Goal: Task Accomplishment & Management: Complete application form

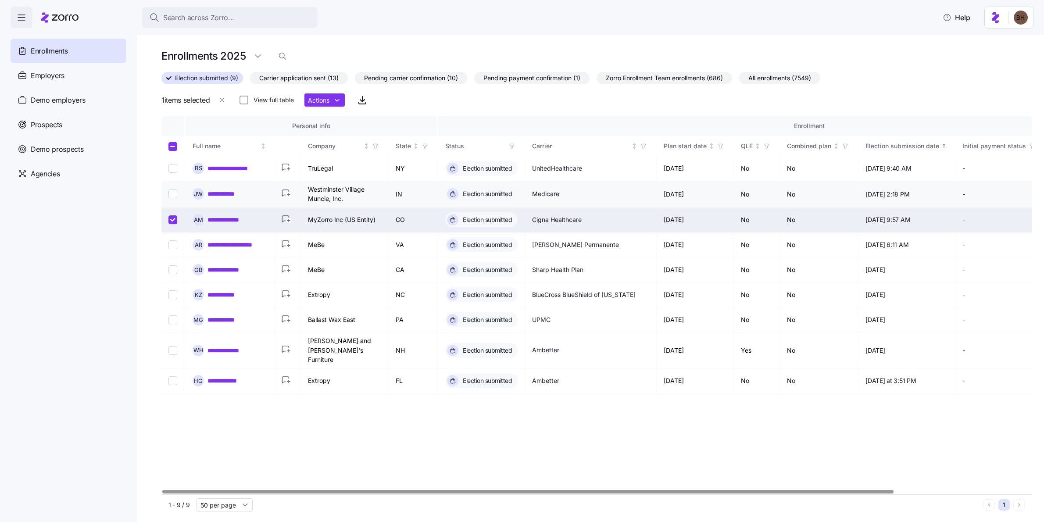
click at [176, 196] on input "Select record 2" at bounding box center [172, 193] width 9 height 9
checkbox input "true"
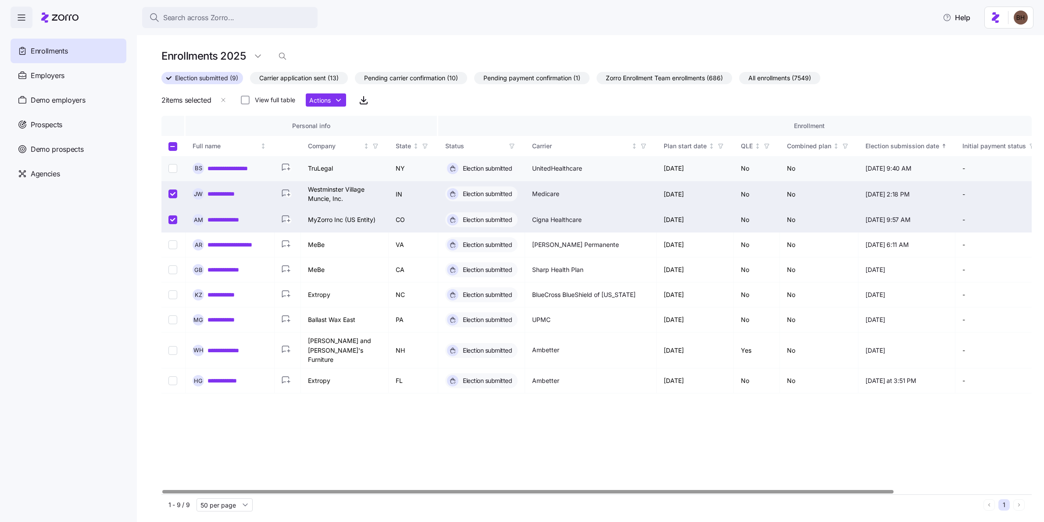
click at [171, 166] on input "Select record 1" at bounding box center [172, 168] width 9 height 9
checkbox input "true"
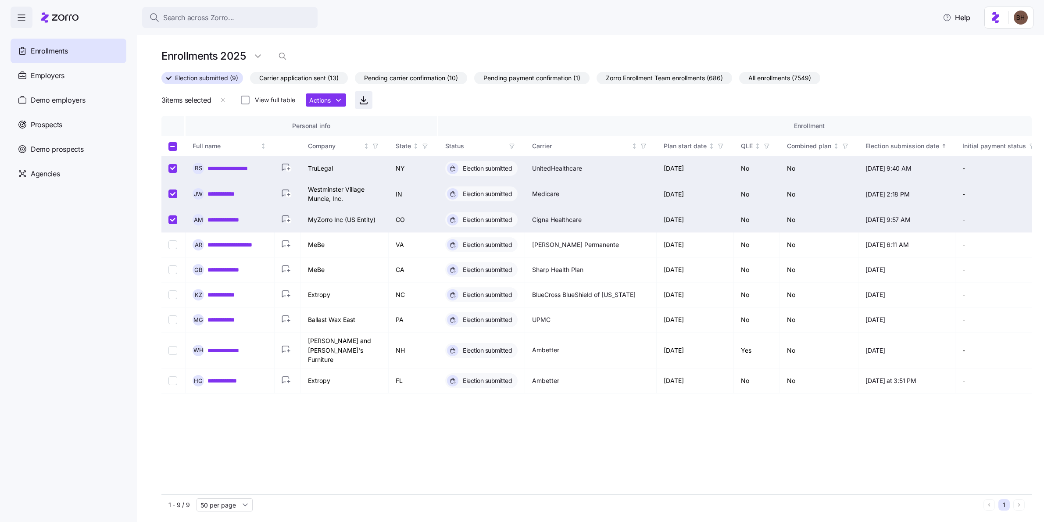
click at [369, 100] on icon "button" at bounding box center [363, 100] width 11 height 11
click at [175, 146] on input "Select all records" at bounding box center [172, 146] width 9 height 9
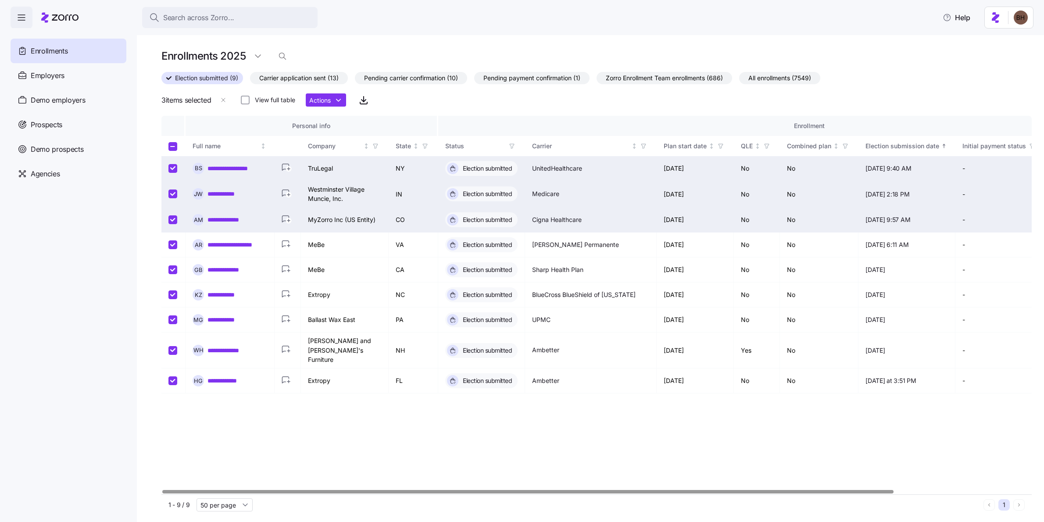
checkbox input "true"
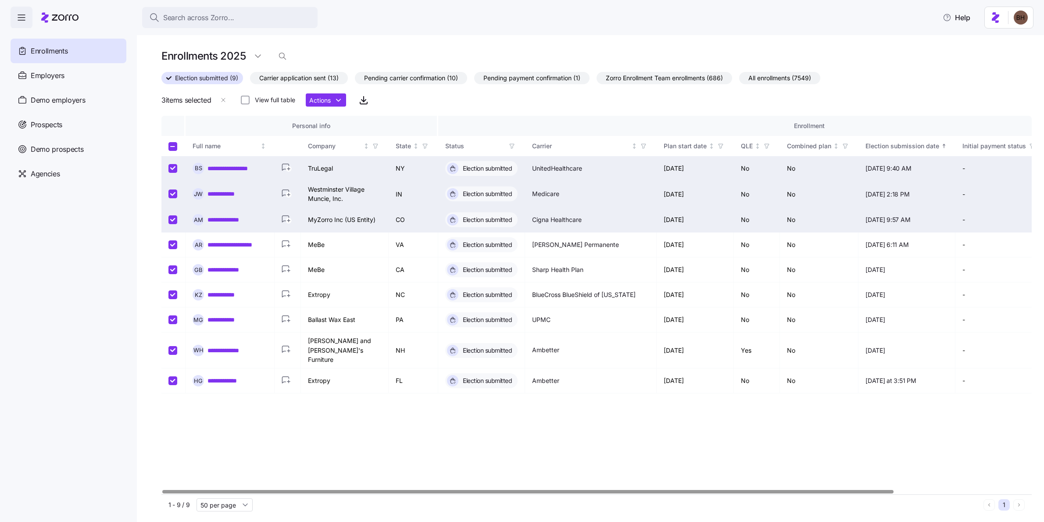
checkbox input "true"
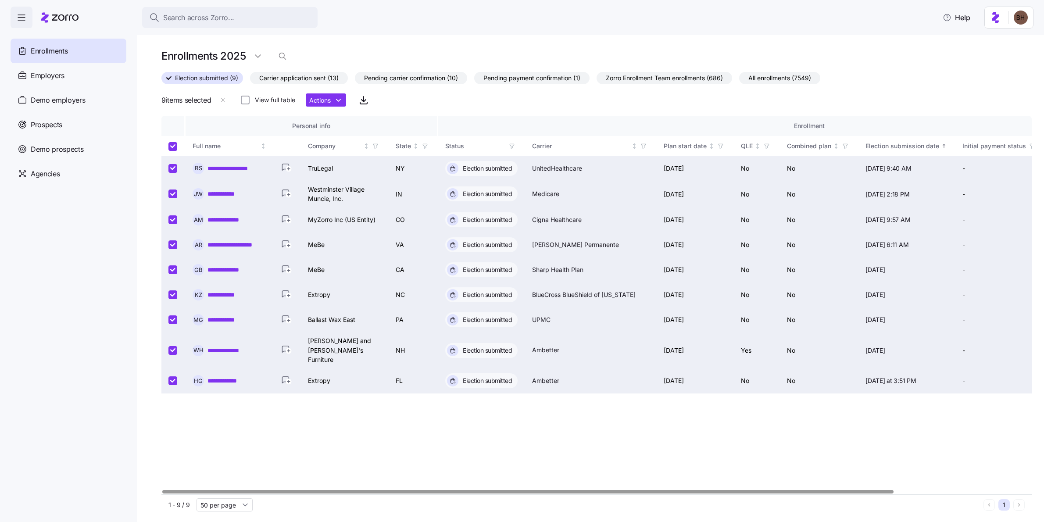
click at [174, 148] on input "Select all records" at bounding box center [172, 146] width 9 height 9
checkbox input "false"
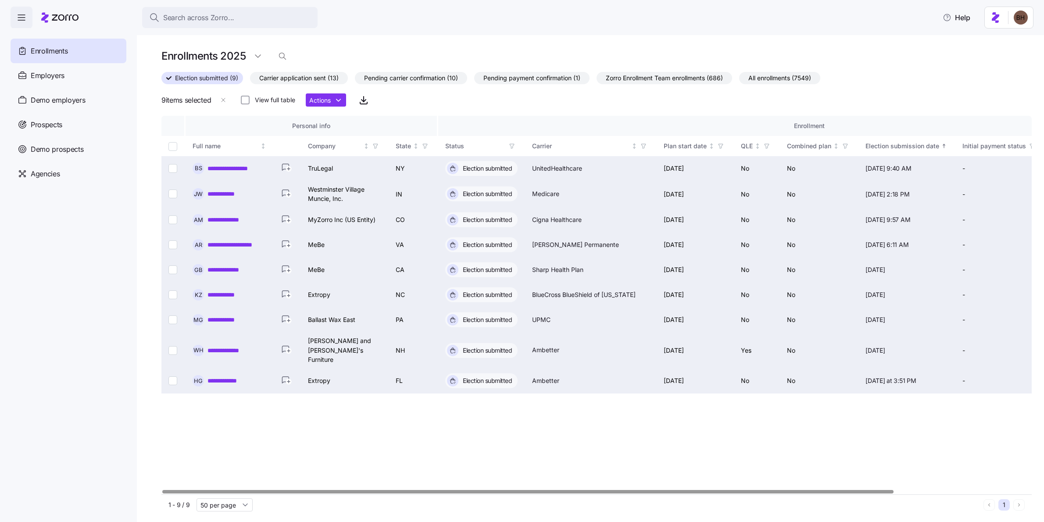
checkbox input "false"
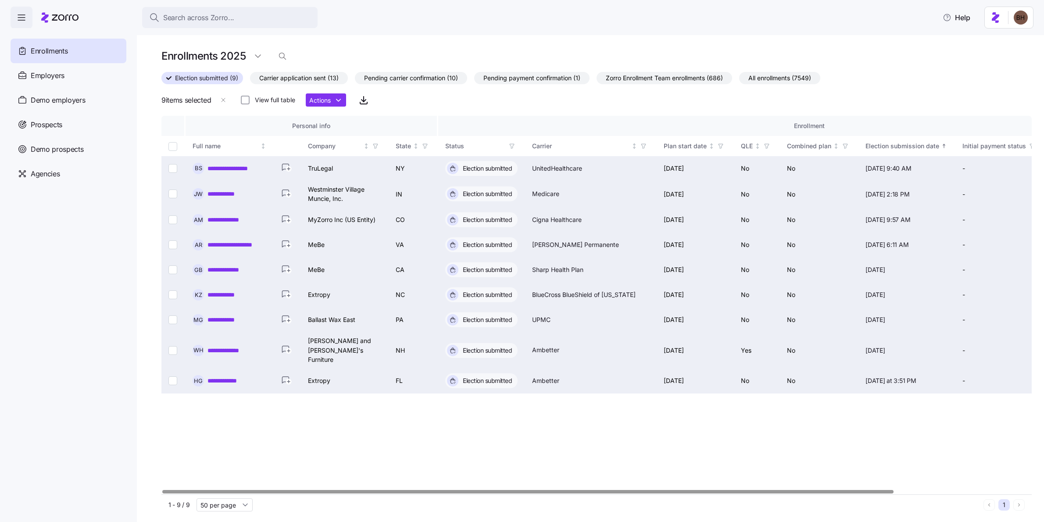
checkbox input "false"
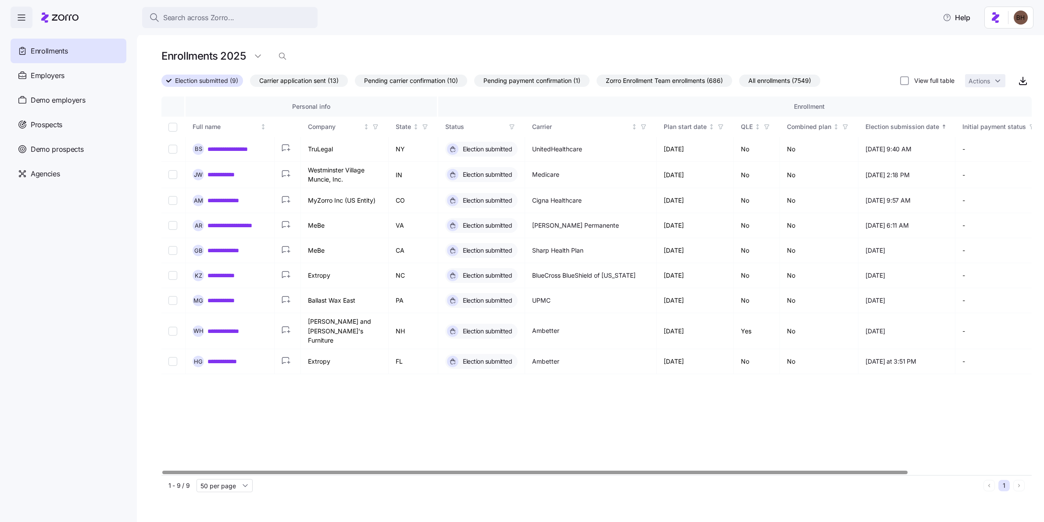
click at [350, 434] on div "**********" at bounding box center [596, 285] width 870 height 378
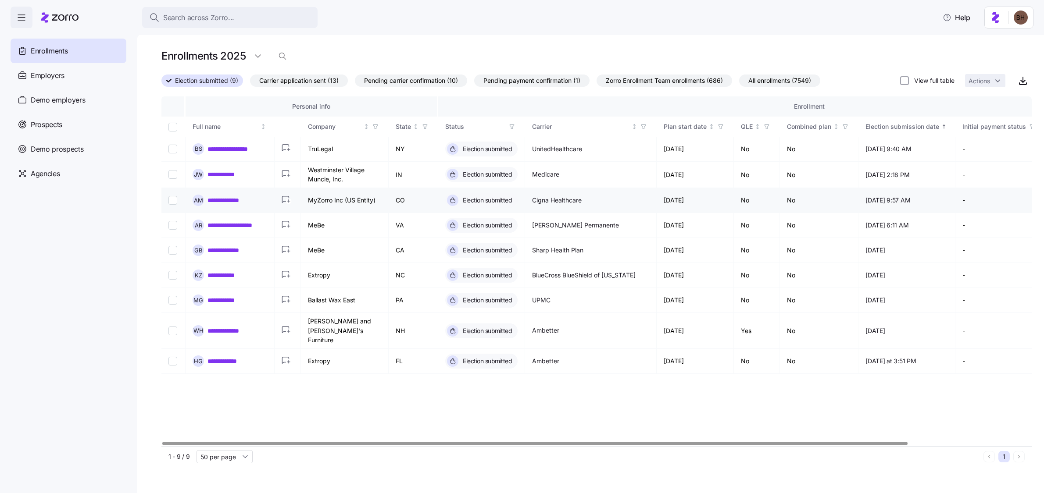
click at [232, 200] on link "**********" at bounding box center [232, 200] width 50 height 9
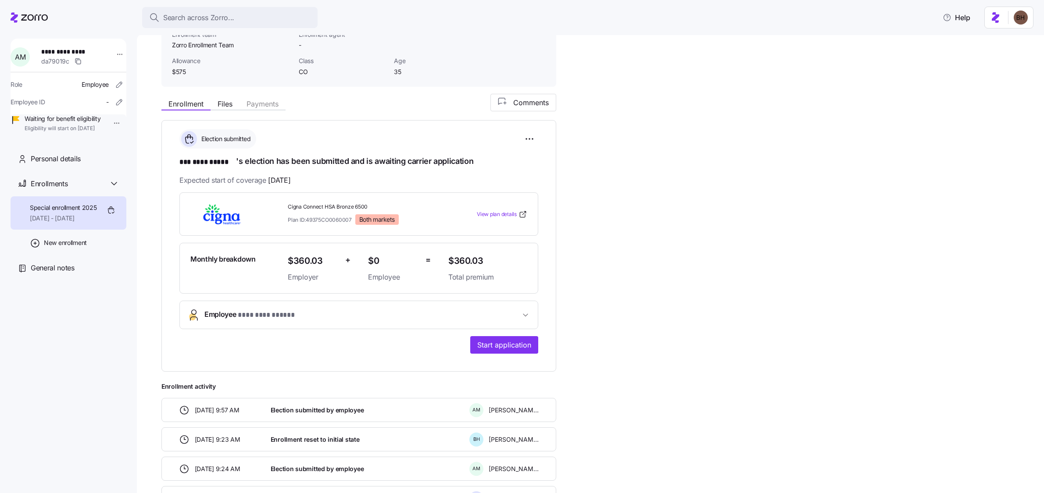
scroll to position [10, 0]
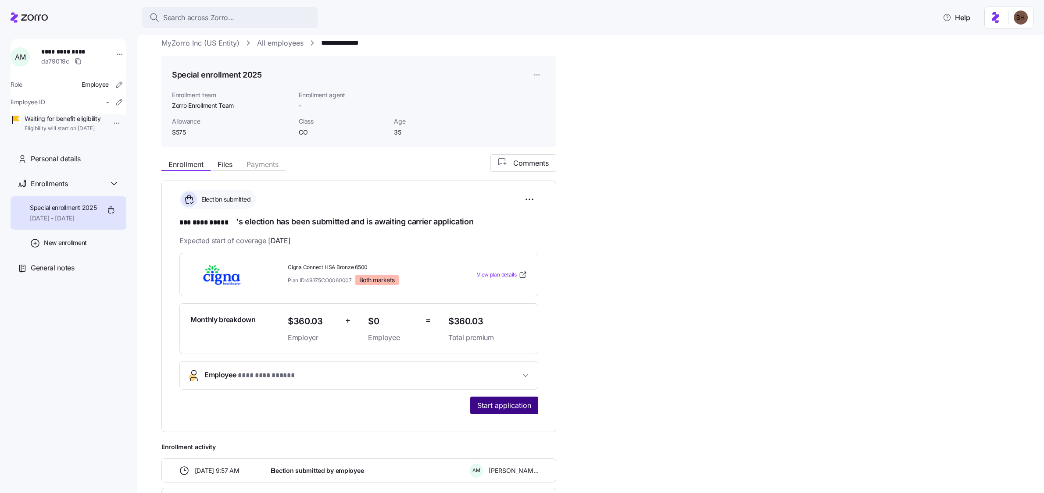
click at [492, 409] on span "Start application" at bounding box center [504, 405] width 54 height 11
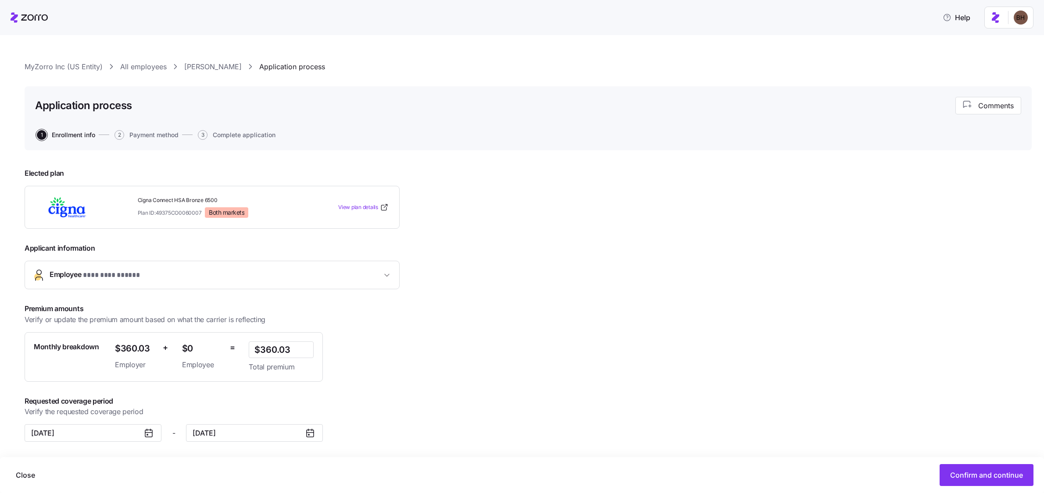
scroll to position [4, 0]
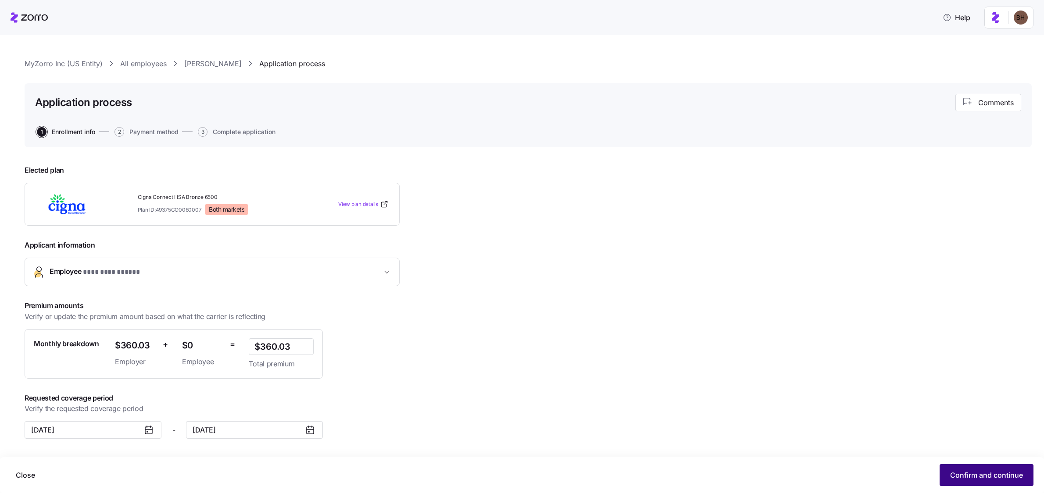
click at [999, 472] on span "Confirm and continue" at bounding box center [986, 475] width 73 height 11
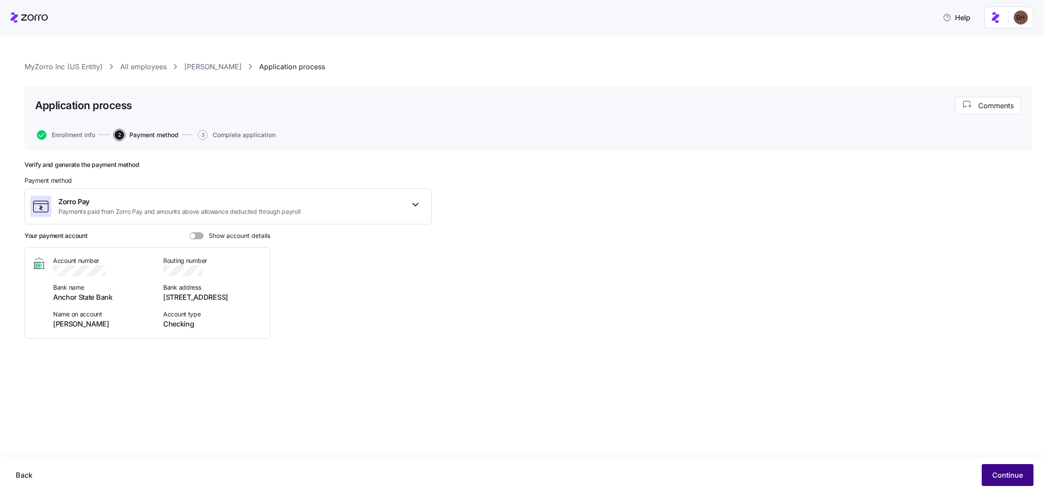
click at [1016, 482] on button "Continue" at bounding box center [1007, 475] width 52 height 22
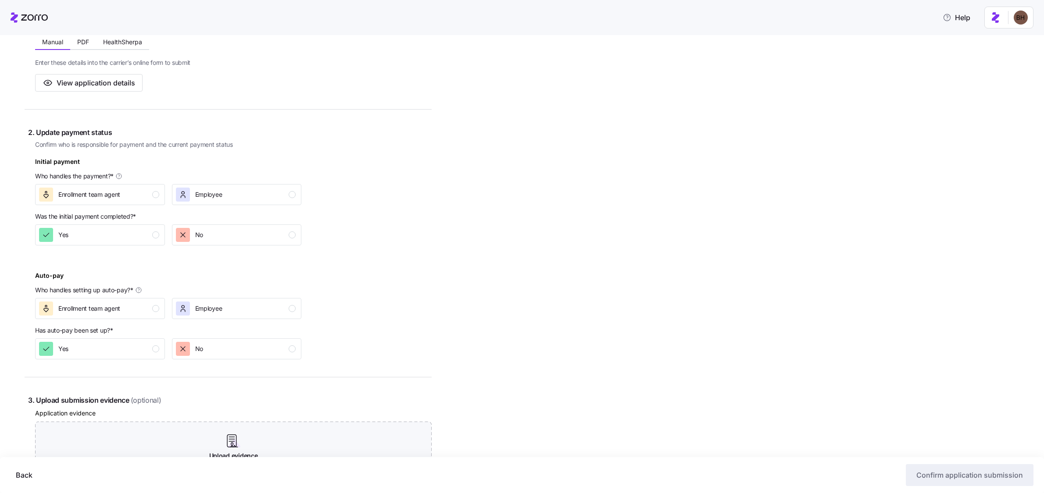
scroll to position [191, 0]
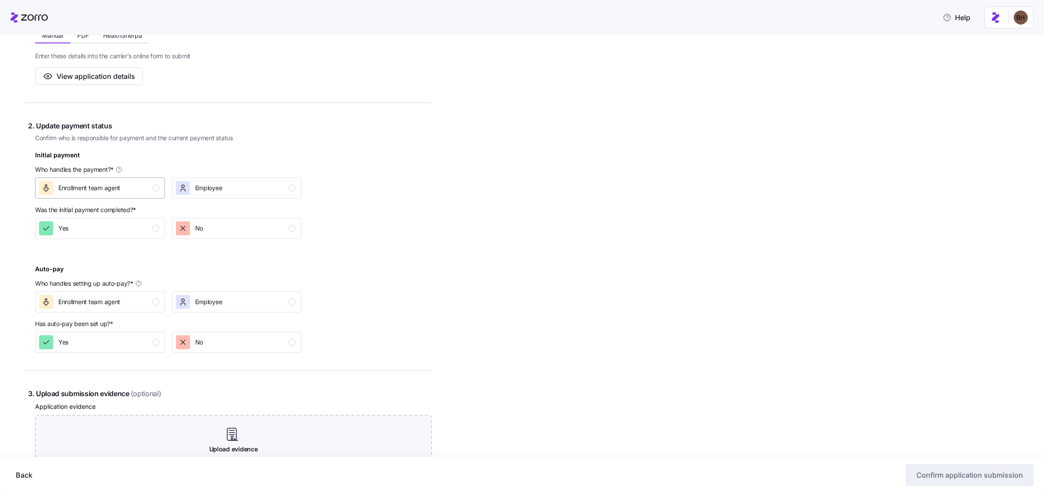
click at [92, 187] on span "Enrollment team agent" at bounding box center [89, 188] width 62 height 9
click at [196, 182] on div "Employee" at bounding box center [208, 188] width 27 height 14
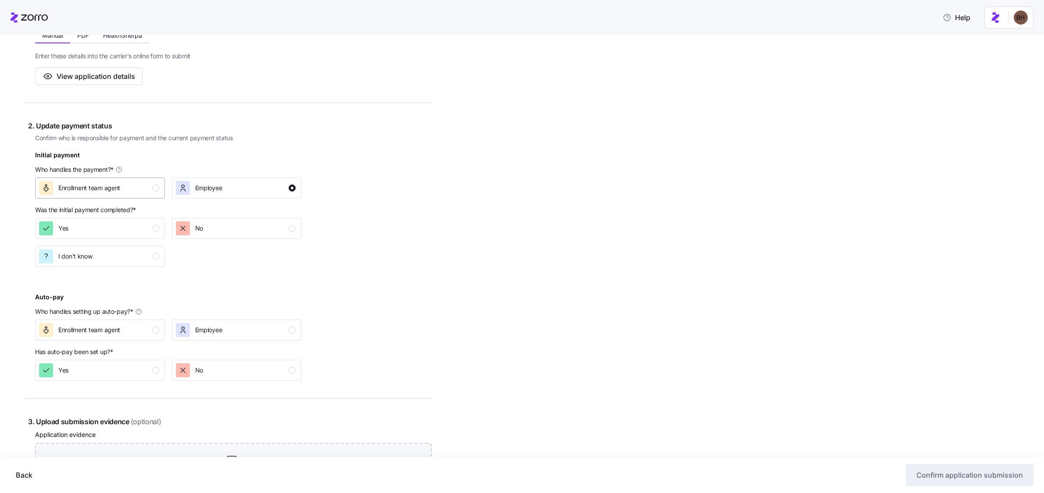
click at [118, 188] on span "Enrollment team agent" at bounding box center [89, 188] width 62 height 9
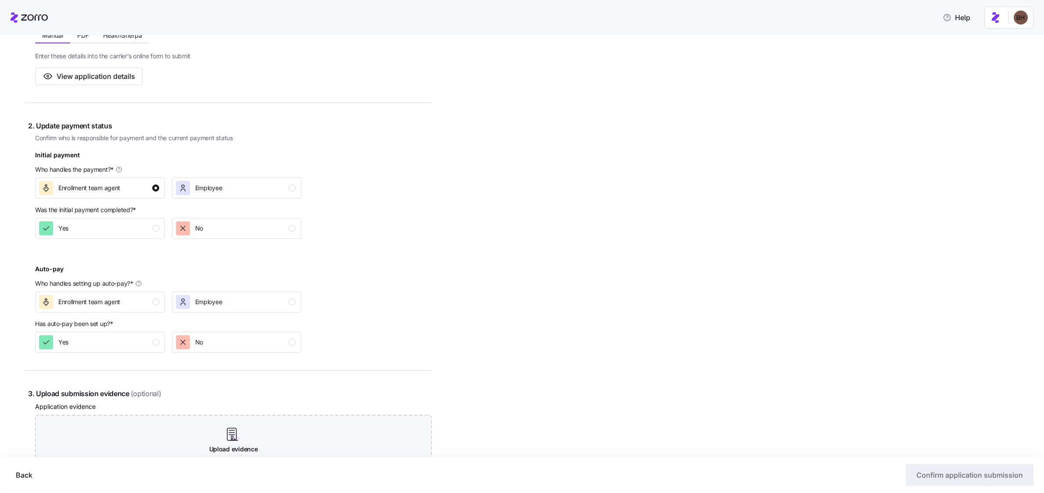
click at [349, 253] on div "2. Update payment status Confirm who is responsible for payment and the current…" at bounding box center [229, 237] width 403 height 232
click at [243, 226] on div "No" at bounding box center [236, 228] width 120 height 14
click at [28, 15] on icon at bounding box center [34, 17] width 27 height 6
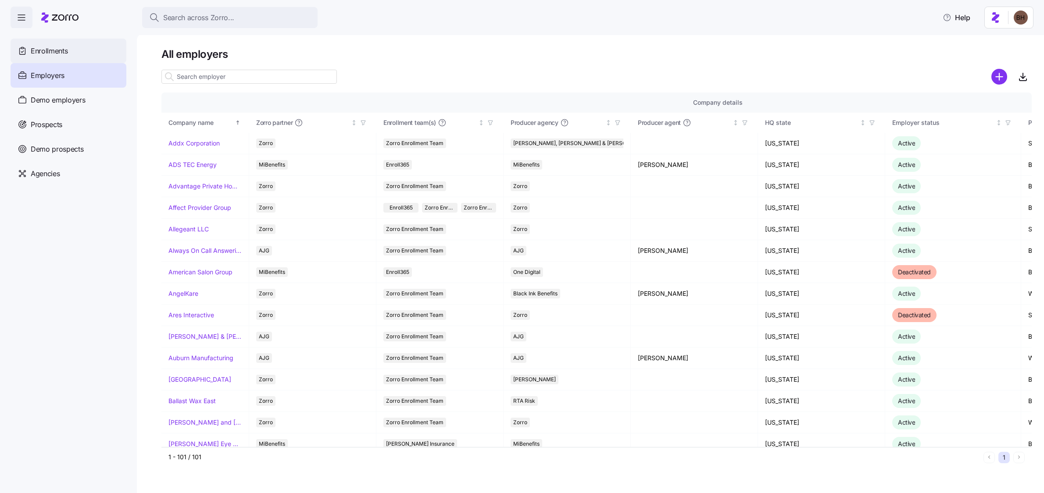
click at [64, 55] on span "Enrollments" at bounding box center [49, 51] width 37 height 11
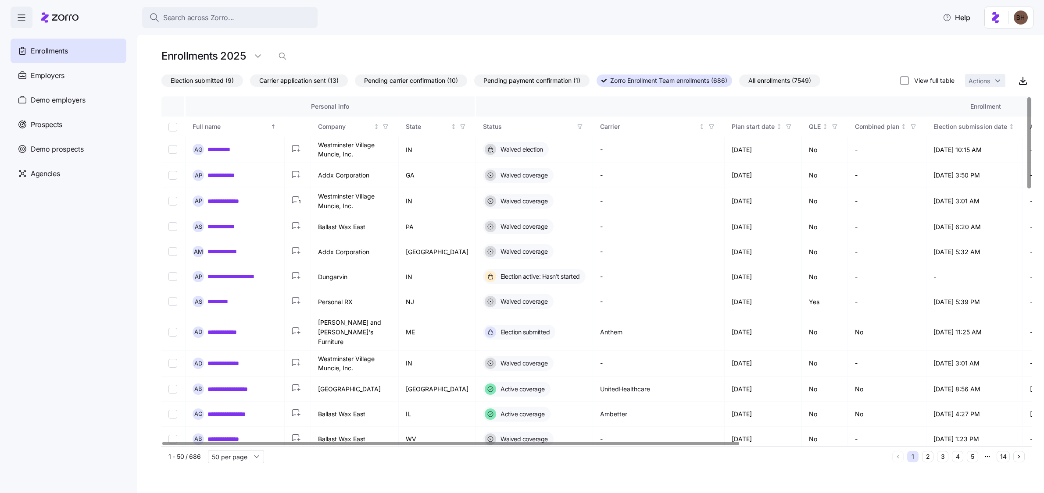
click at [218, 81] on span "Election submitted (9)" at bounding box center [202, 80] width 63 height 11
click at [161, 83] on input "Election submitted (9)" at bounding box center [161, 83] width 0 height 0
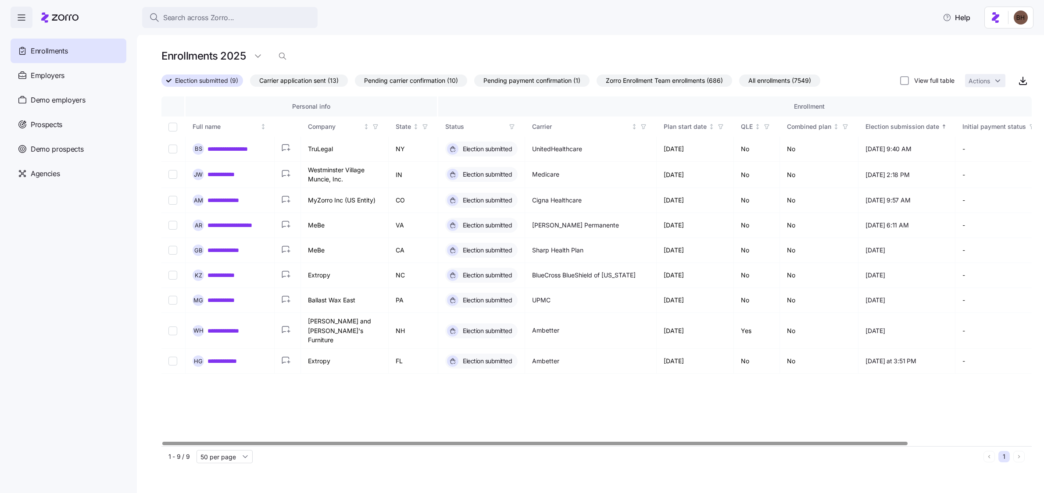
click at [297, 81] on span "Carrier application sent (13)" at bounding box center [298, 80] width 79 height 11
click at [250, 83] on input "Carrier application sent (13)" at bounding box center [250, 83] width 0 height 0
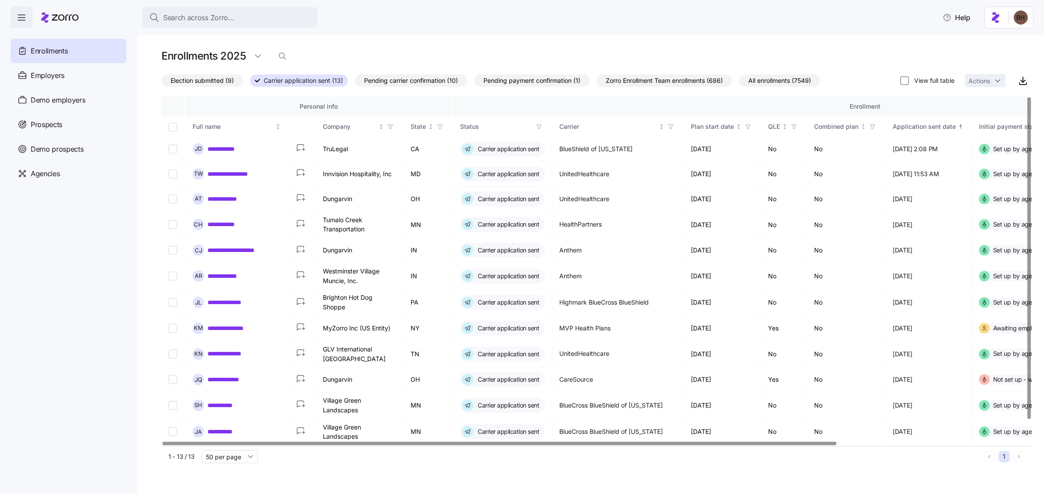
click at [419, 81] on span "Pending carrier confirmation (10)" at bounding box center [411, 80] width 94 height 11
click at [355, 83] on input "Pending carrier confirmation (10)" at bounding box center [355, 83] width 0 height 0
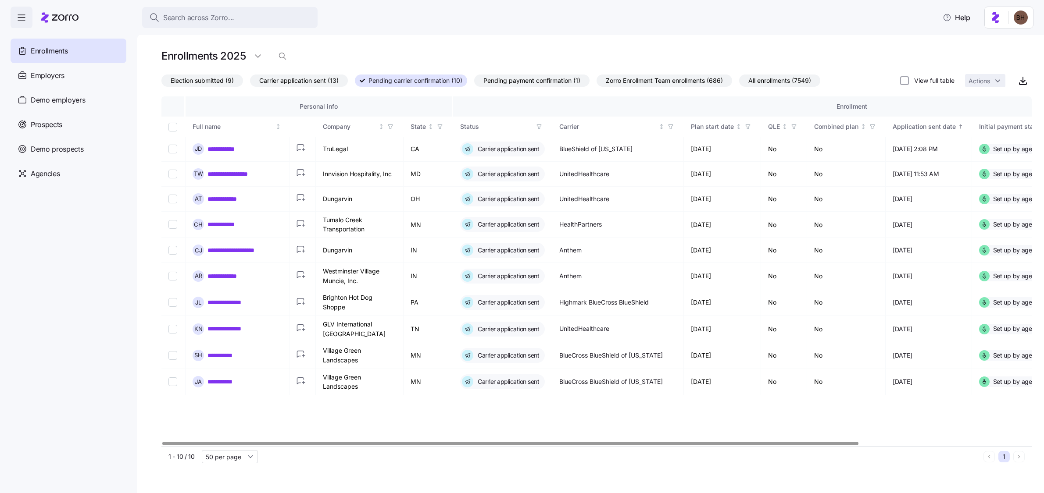
click at [541, 83] on span "Pending payment confirmation (1)" at bounding box center [531, 80] width 97 height 11
click at [474, 83] on input "Pending payment confirmation (1)" at bounding box center [474, 83] width 0 height 0
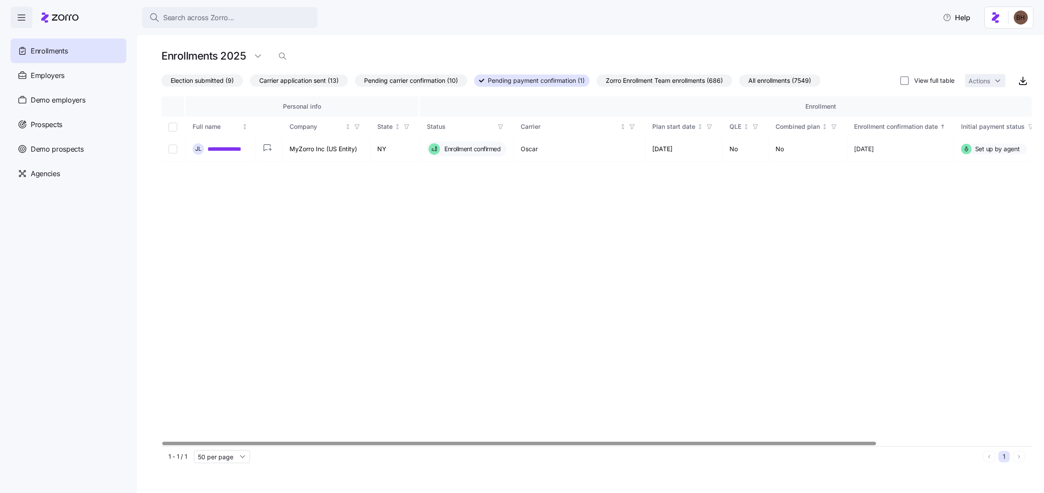
click at [192, 83] on span "Election submitted (9)" at bounding box center [202, 80] width 63 height 11
click at [161, 83] on input "Election submitted (9)" at bounding box center [161, 83] width 0 height 0
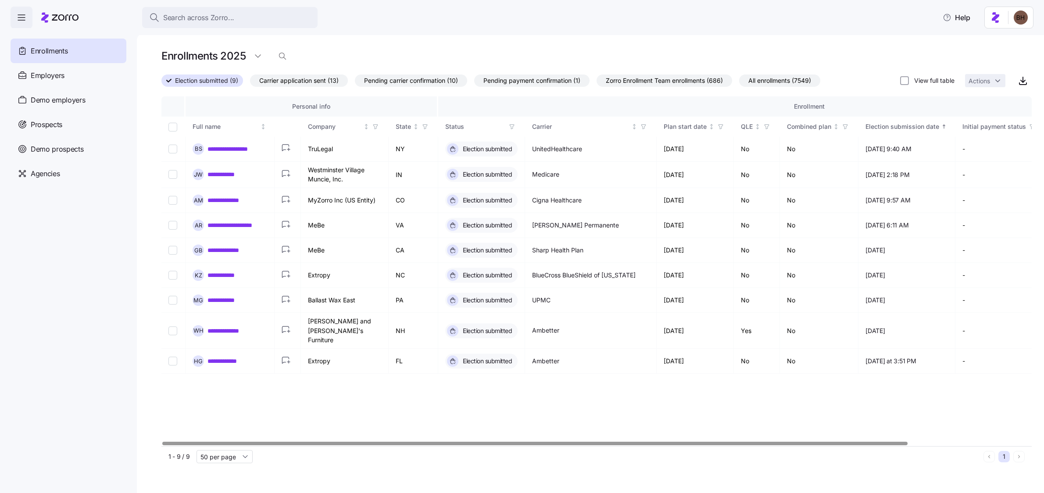
click at [296, 79] on span "Carrier application sent (13)" at bounding box center [298, 80] width 79 height 11
click at [250, 83] on input "Carrier application sent (13)" at bounding box center [250, 83] width 0 height 0
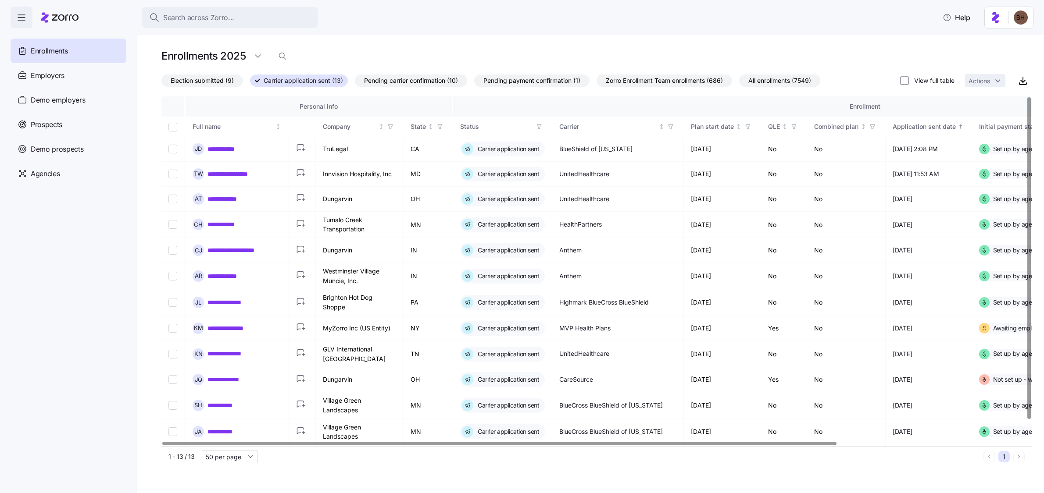
click at [529, 85] on span "Pending payment confirmation (1)" at bounding box center [531, 80] width 97 height 11
click at [474, 83] on input "Pending payment confirmation (1)" at bounding box center [474, 83] width 0 height 0
